Goal: Browse casually

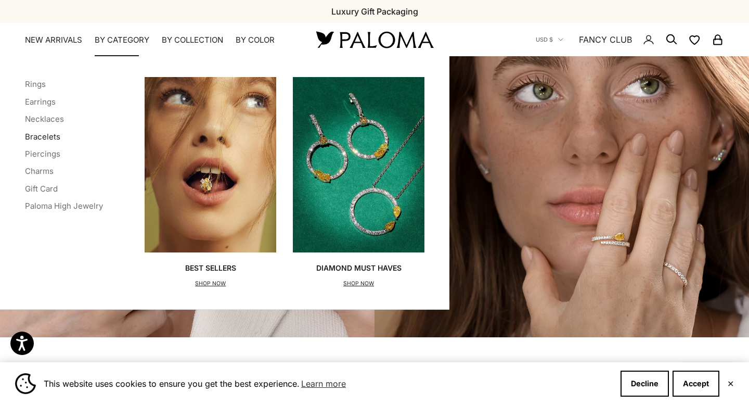
click at [48, 134] on link "Bracelets" at bounding box center [42, 137] width 35 height 10
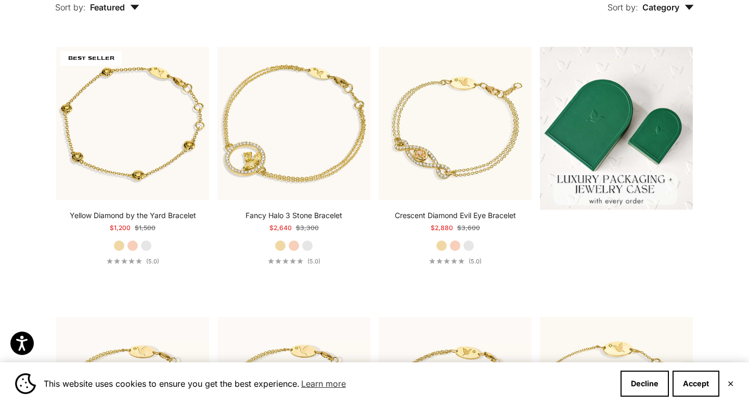
scroll to position [282, 0]
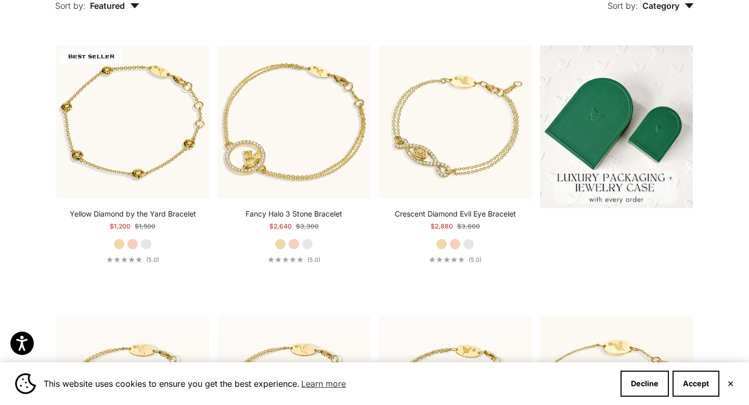
click at [730, 384] on button "✕" at bounding box center [730, 383] width 7 height 6
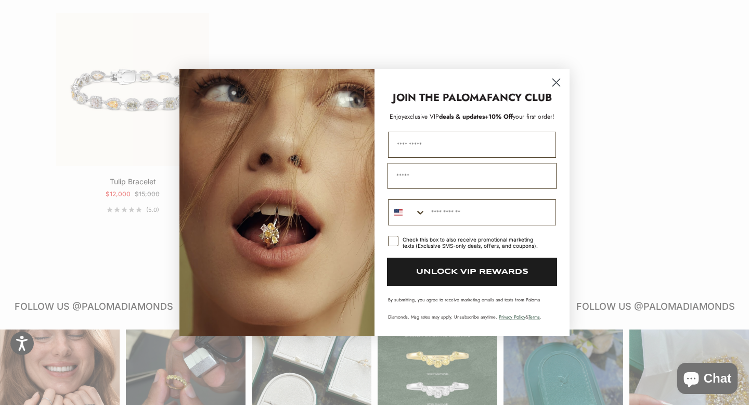
scroll to position [855, 0]
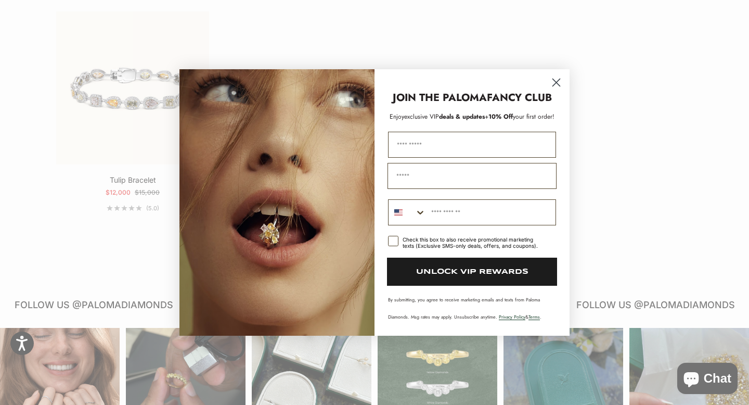
click at [558, 83] on circle "Close dialog" at bounding box center [556, 82] width 17 height 17
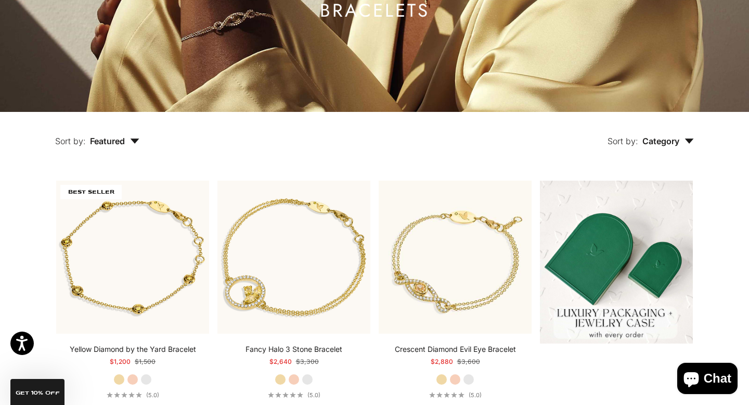
scroll to position [0, 0]
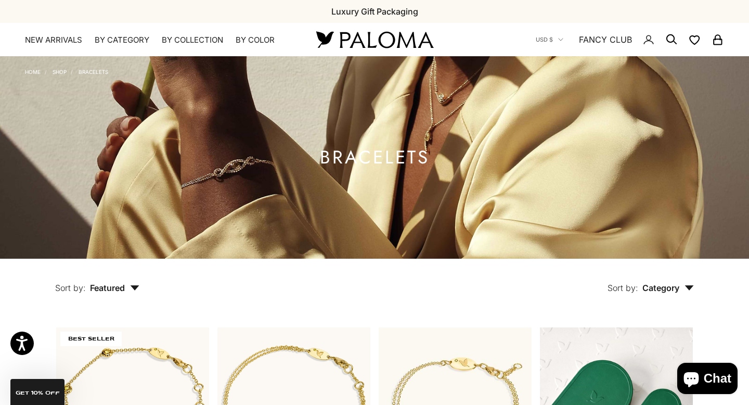
click at [33, 73] on link "Home" at bounding box center [33, 72] width 16 height 6
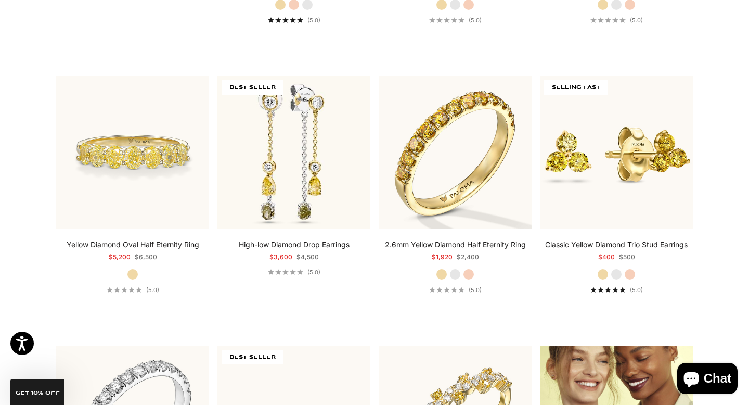
scroll to position [981, 0]
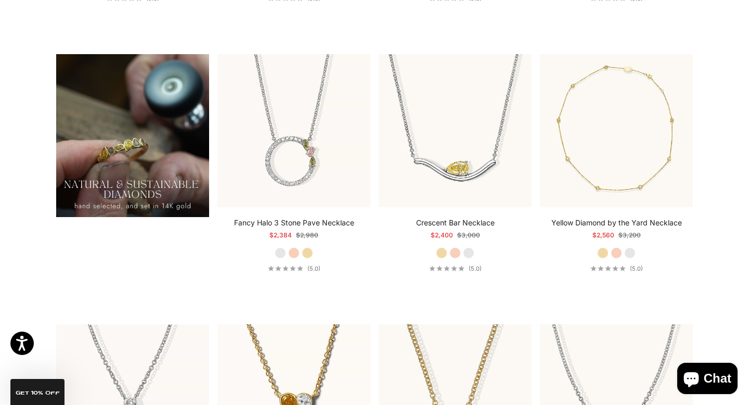
scroll to position [817, 0]
